Goal: Task Accomplishment & Management: Manage account settings

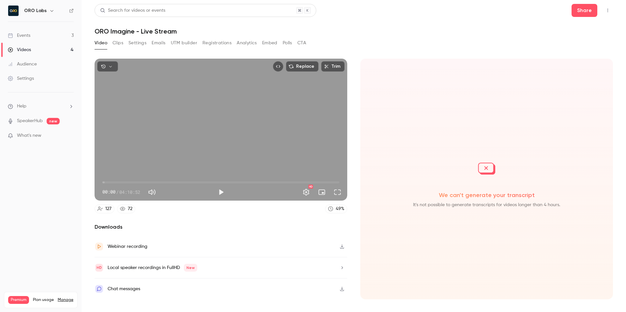
click at [44, 36] on link "Events 3" at bounding box center [41, 35] width 82 height 14
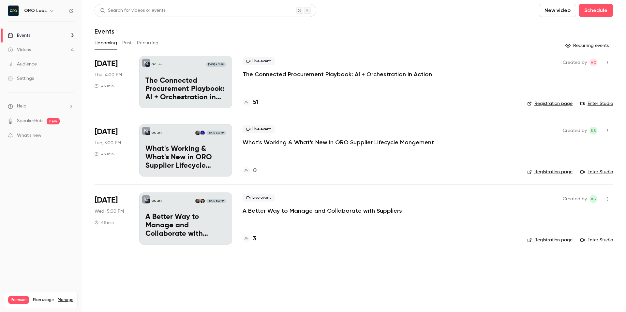
click at [316, 74] on p "The Connected Procurement Playbook: AI + Orchestration in Action" at bounding box center [337, 74] width 189 height 8
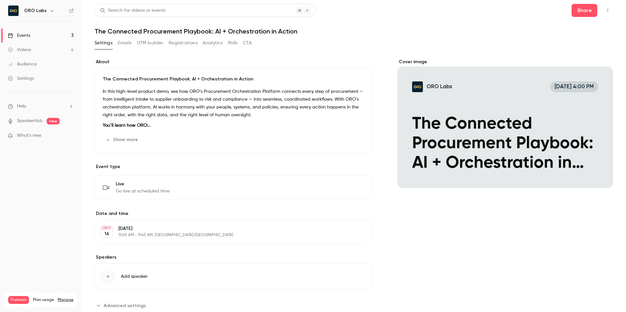
click at [123, 43] on button "Emails" at bounding box center [125, 43] width 14 height 10
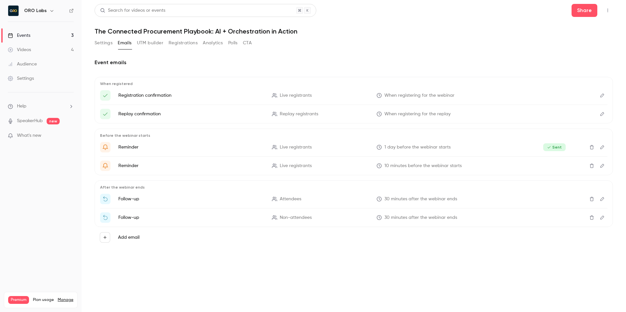
click at [154, 166] on p "Reminder" at bounding box center [191, 166] width 146 height 7
click at [135, 164] on p "Reminder" at bounding box center [191, 166] width 146 height 7
click at [602, 150] on button "Edit" at bounding box center [602, 147] width 10 height 10
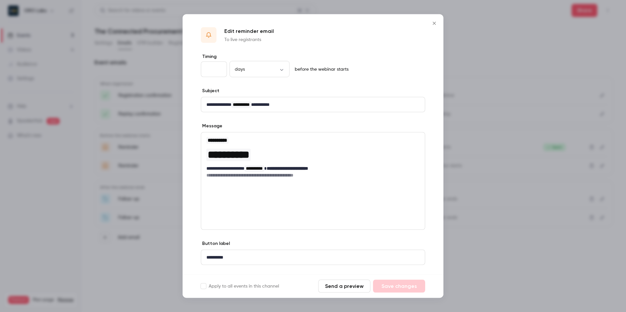
scroll to position [14, 0]
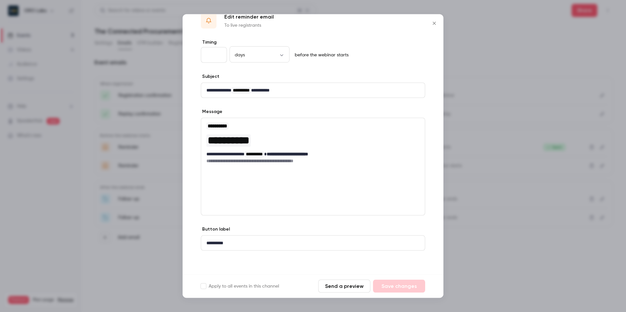
click at [435, 23] on icon "Close" at bounding box center [434, 23] width 8 height 5
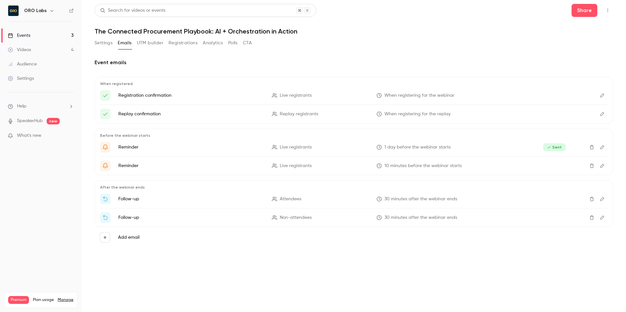
click at [470, 31] on h1 "The Connected Procurement Playbook: AI + Orchestration in Action" at bounding box center [354, 31] width 518 height 8
